Goal: Complete application form

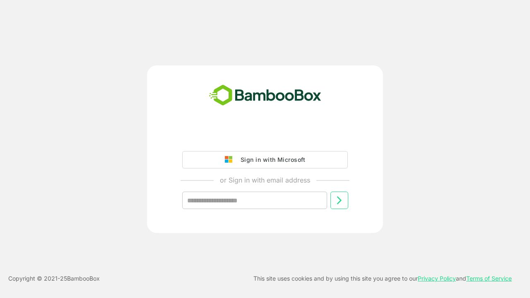
type input "**********"
click at [339, 201] on icon at bounding box center [339, 201] width 10 height 10
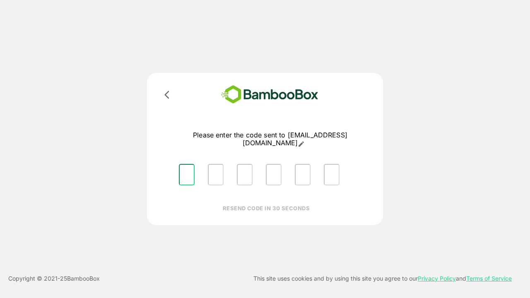
type input "*"
